Goal: Navigation & Orientation: Find specific page/section

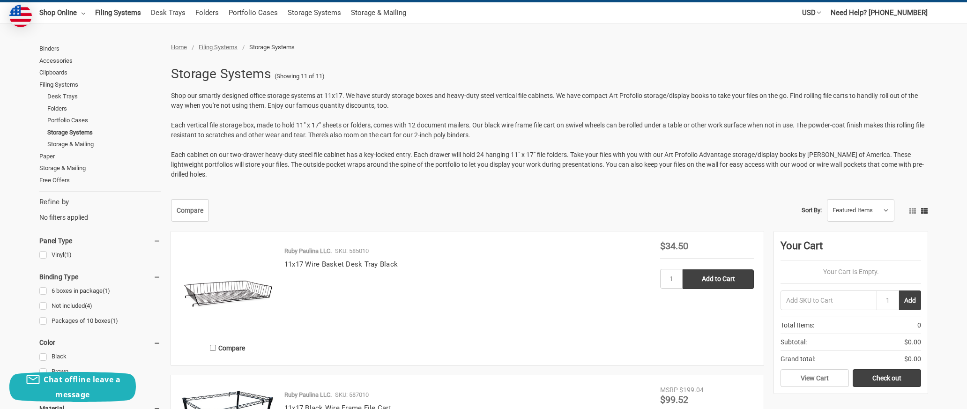
scroll to position [40, 0]
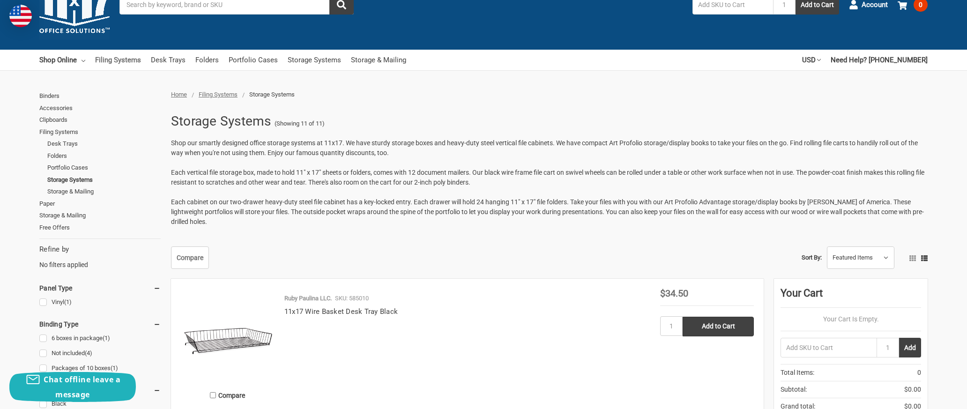
click at [115, 61] on link "Filing Systems" at bounding box center [118, 60] width 46 height 21
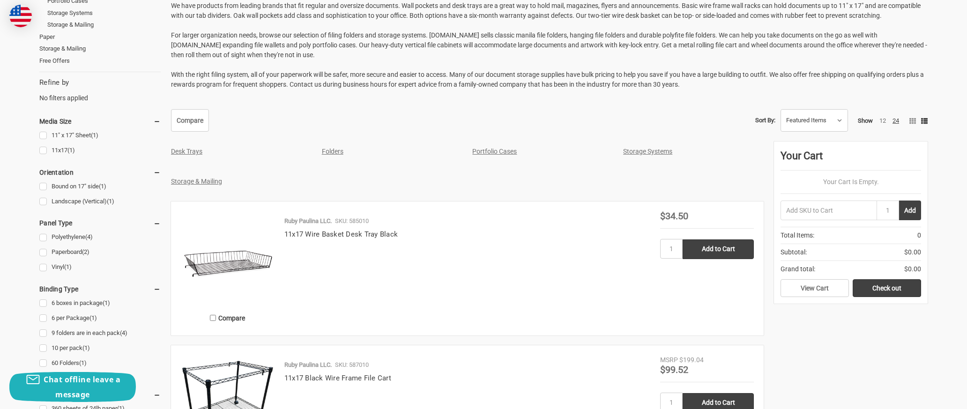
scroll to position [208, 0]
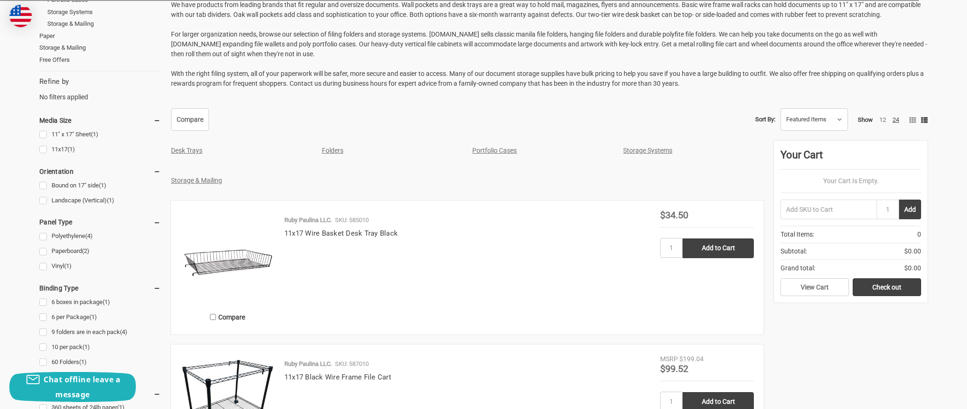
click at [636, 149] on link "Storage Systems" at bounding box center [647, 150] width 49 height 7
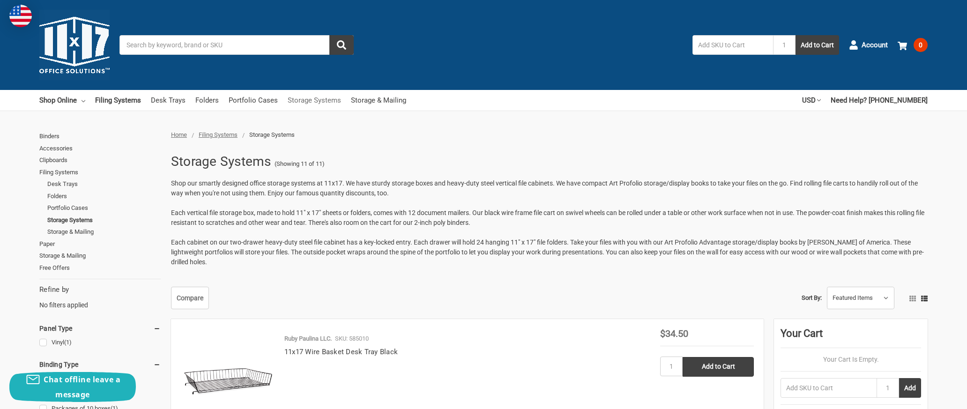
click at [306, 99] on link "Storage Systems" at bounding box center [314, 100] width 53 height 21
click at [358, 101] on link "Storage & Mailing" at bounding box center [378, 100] width 55 height 21
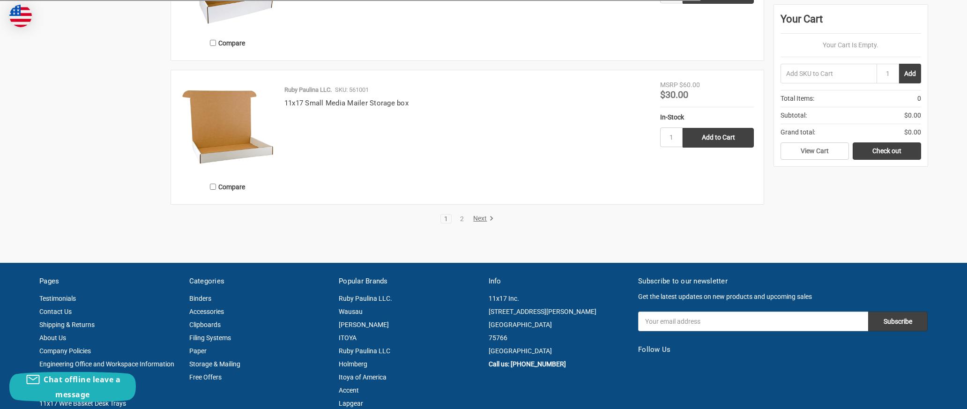
scroll to position [1672, 0]
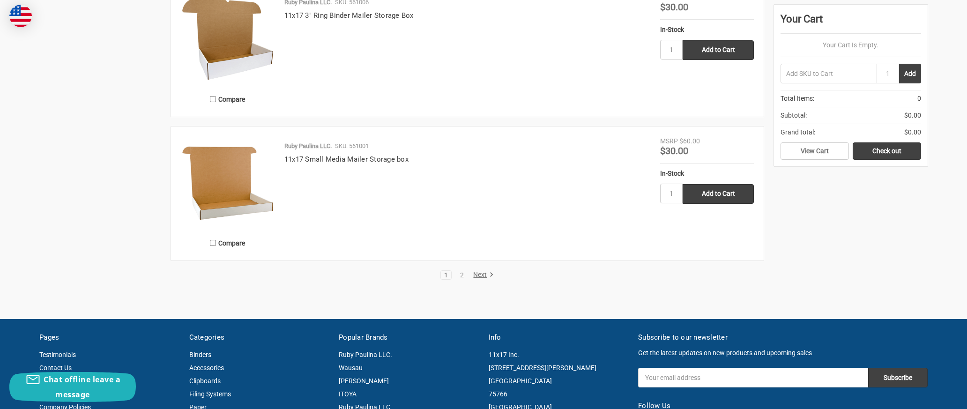
click at [479, 276] on link "Next" at bounding box center [482, 275] width 24 height 8
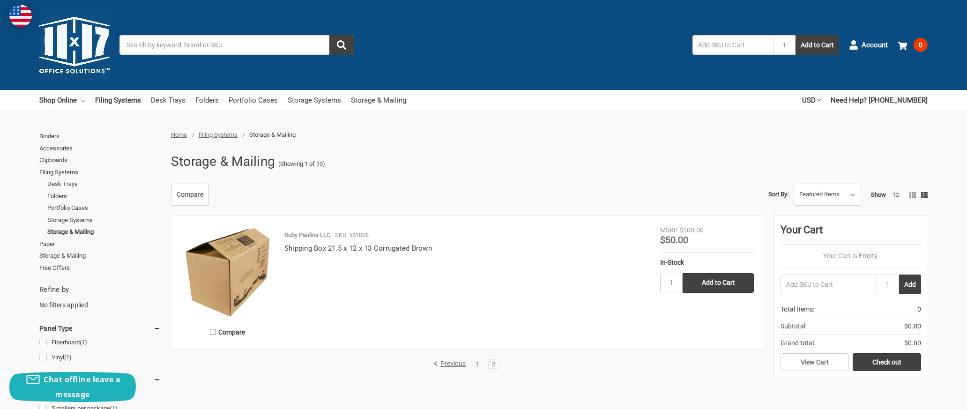
click at [77, 47] on img at bounding box center [74, 45] width 70 height 70
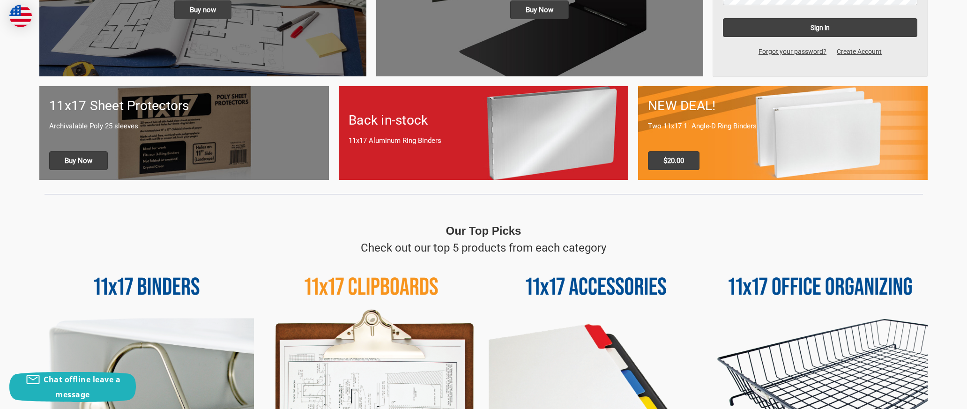
scroll to position [375, 0]
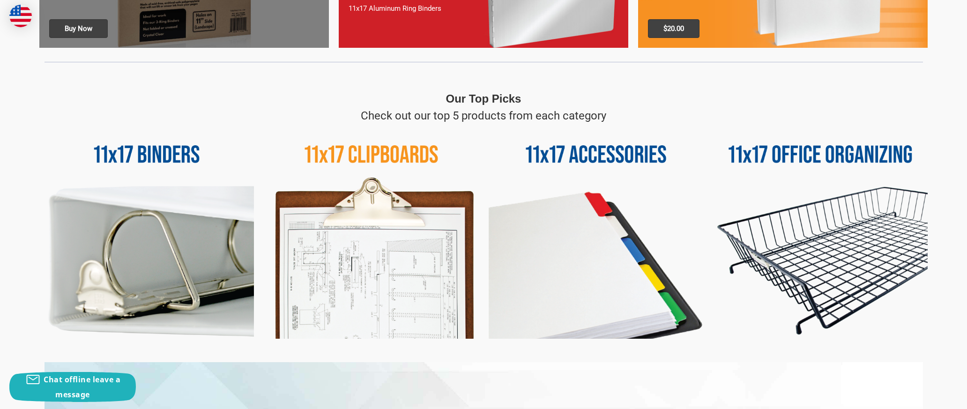
click at [764, 154] on img at bounding box center [820, 231] width 215 height 215
